Goal: Find specific page/section: Find specific page/section

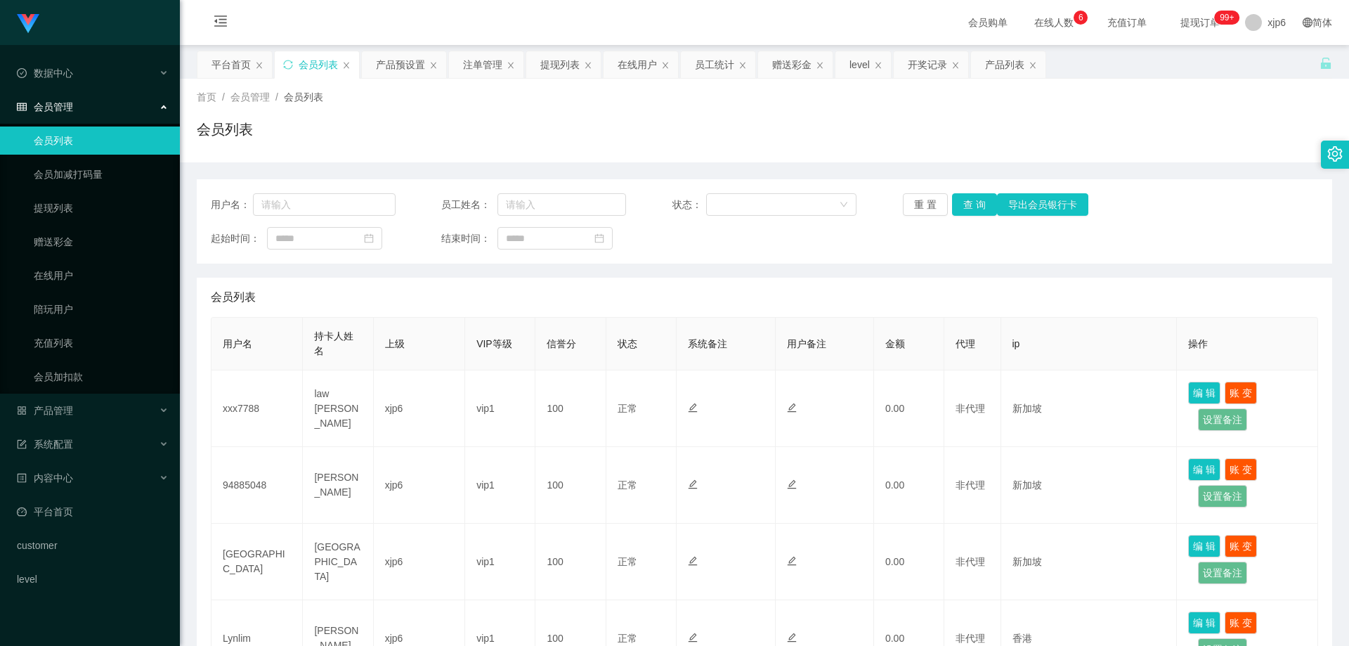
scroll to position [281, 0]
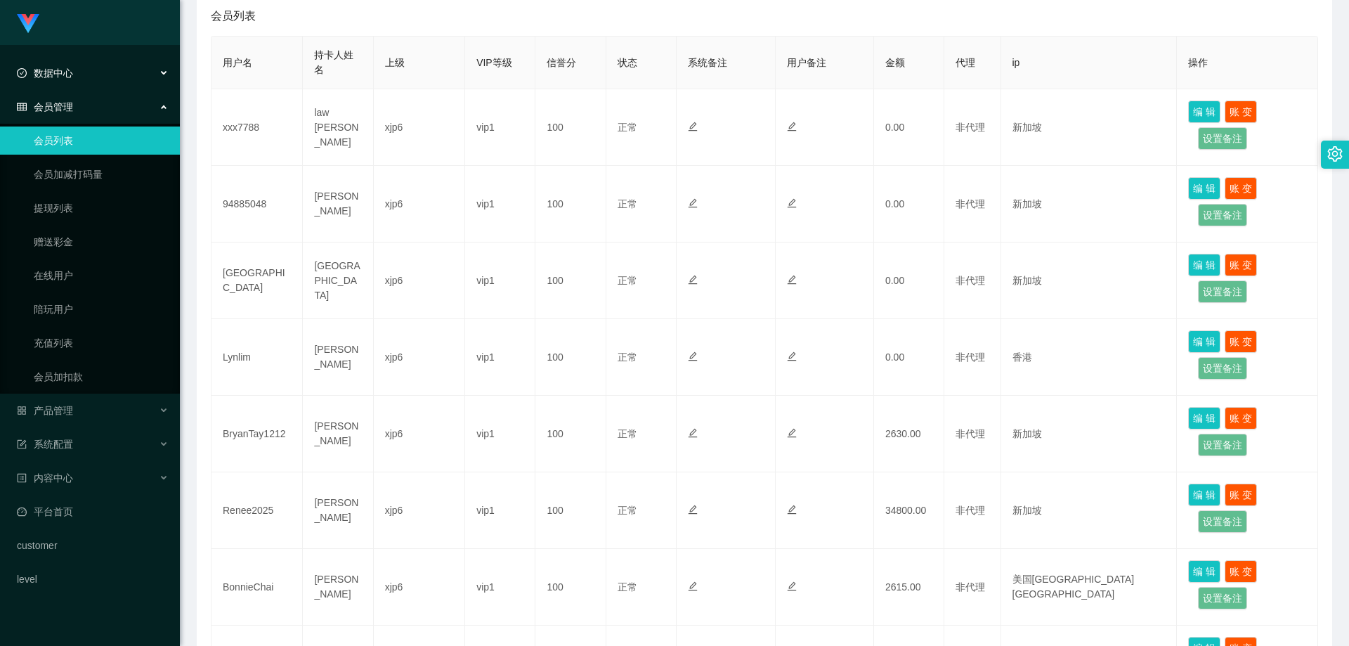
click at [63, 76] on span "数据中心" at bounding box center [45, 72] width 56 height 11
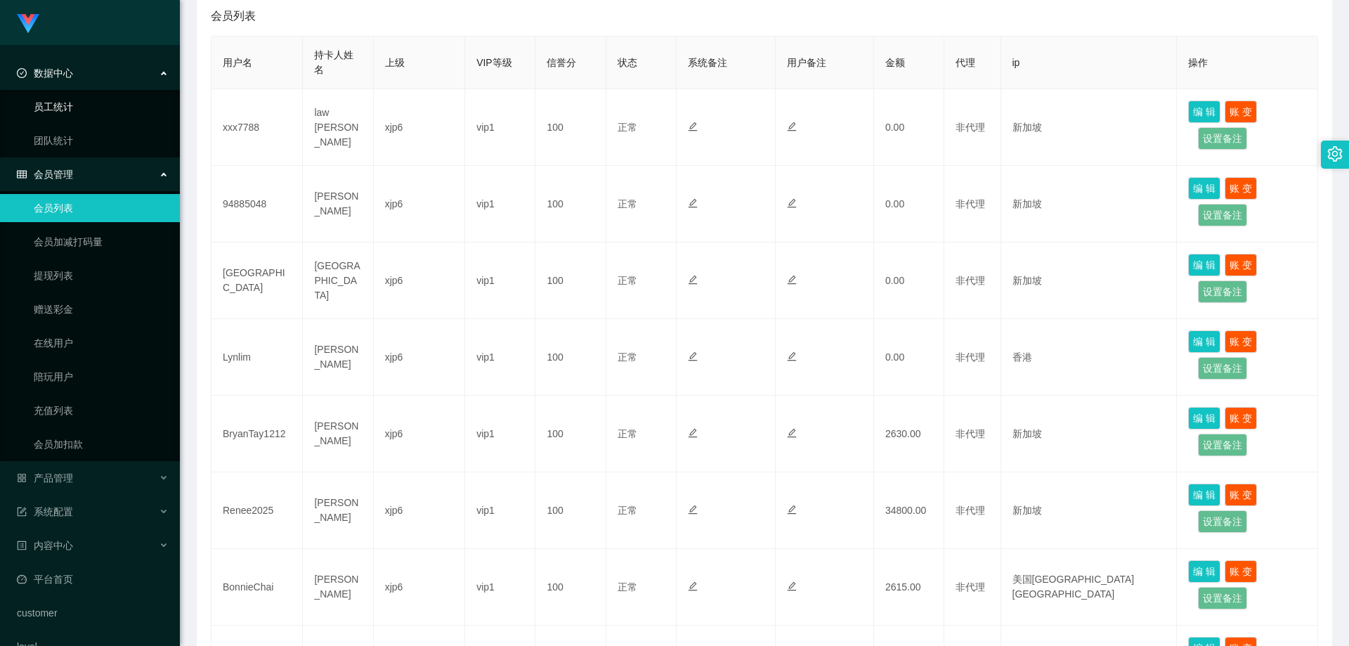
click at [79, 108] on link "员工统计" at bounding box center [101, 107] width 135 height 28
